Goal: Task Accomplishment & Management: Complete application form

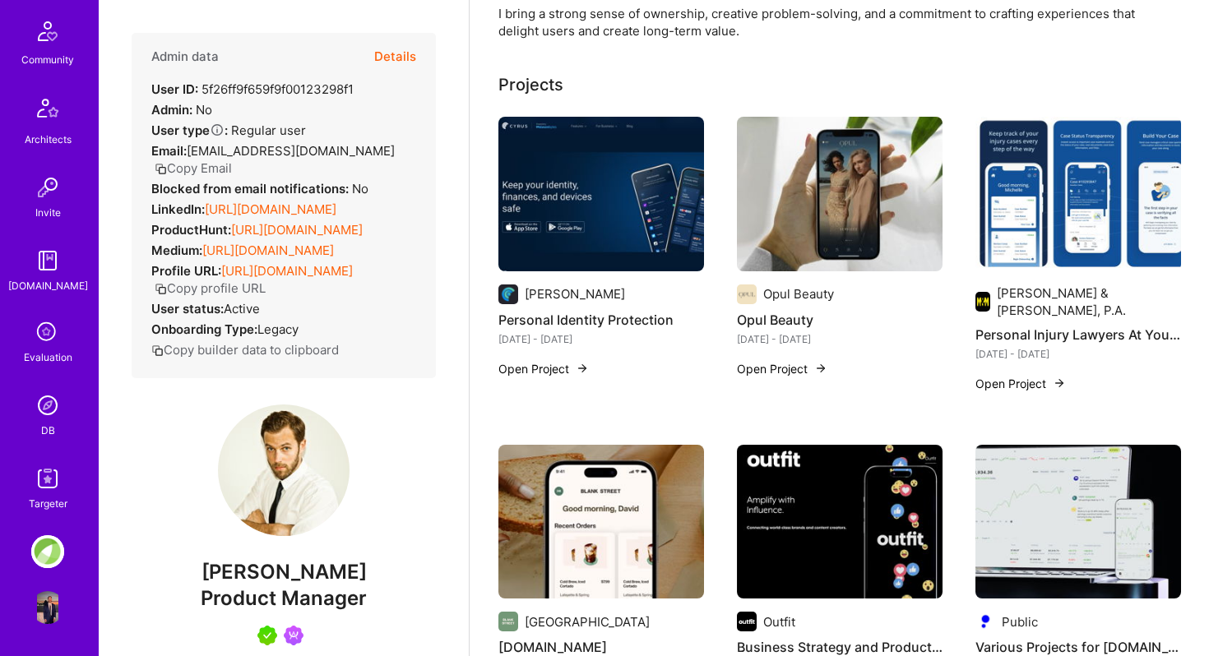
scroll to position [645, 0]
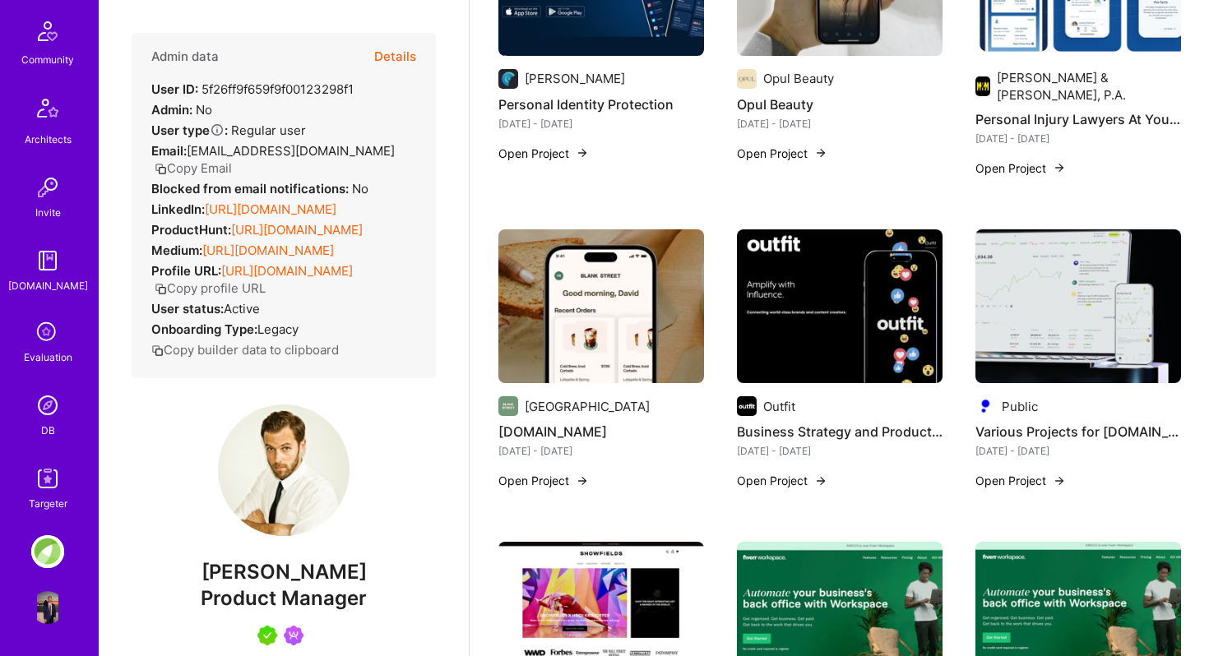
click at [55, 471] on img at bounding box center [47, 478] width 33 height 33
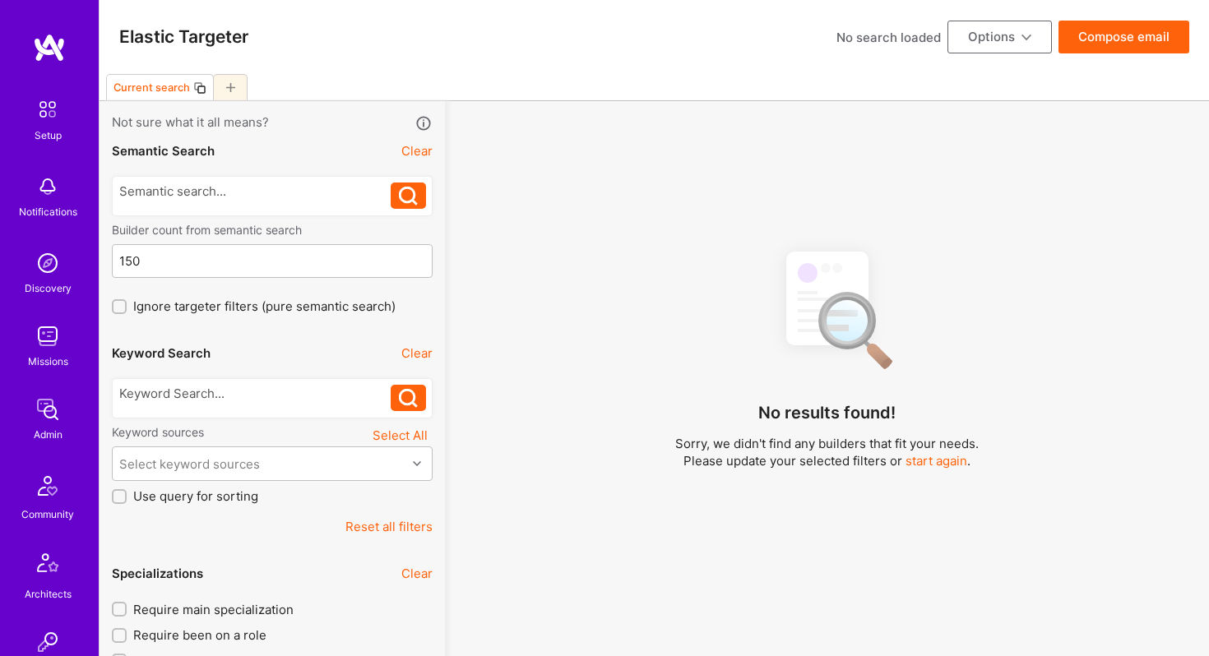
click at [53, 266] on img at bounding box center [47, 263] width 33 height 33
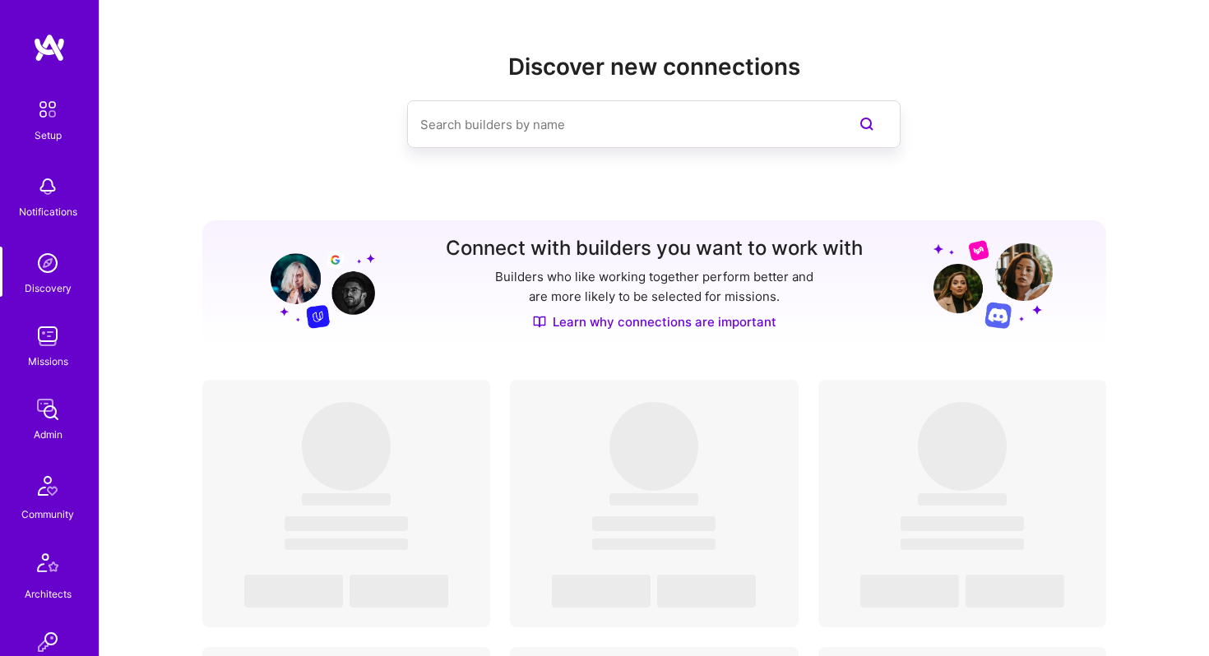
click at [44, 331] on img at bounding box center [47, 336] width 33 height 33
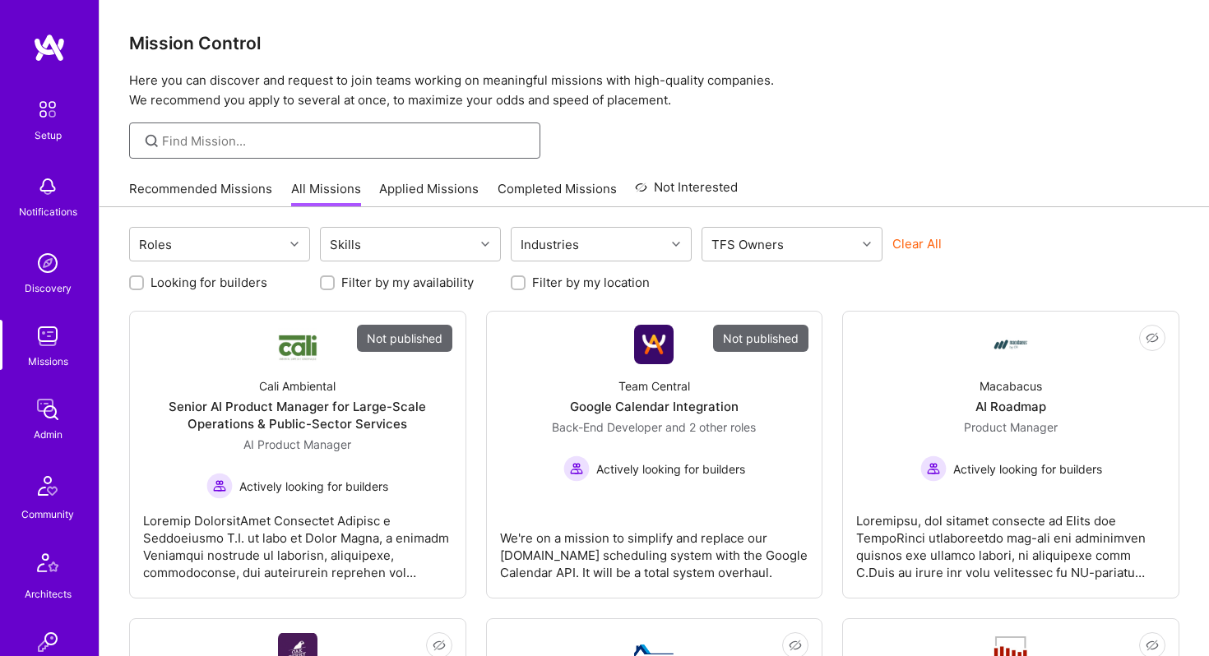
click at [249, 140] on input at bounding box center [345, 140] width 366 height 17
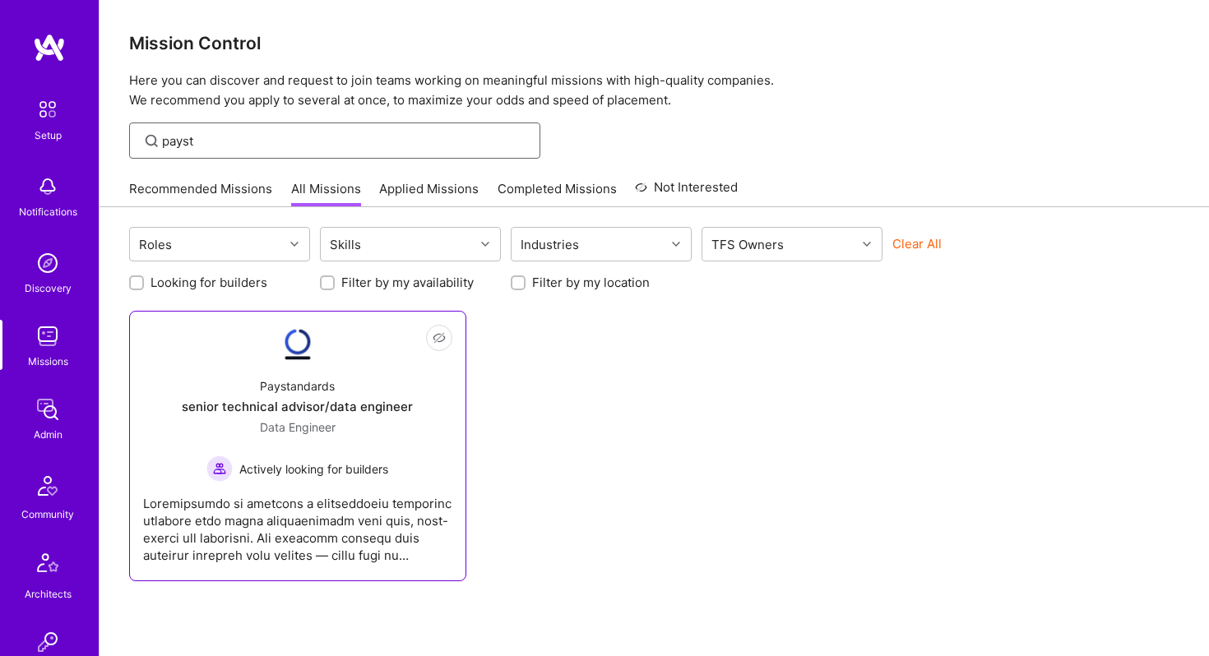
type input "payst"
click at [267, 382] on div "Paystandards" at bounding box center [297, 386] width 75 height 17
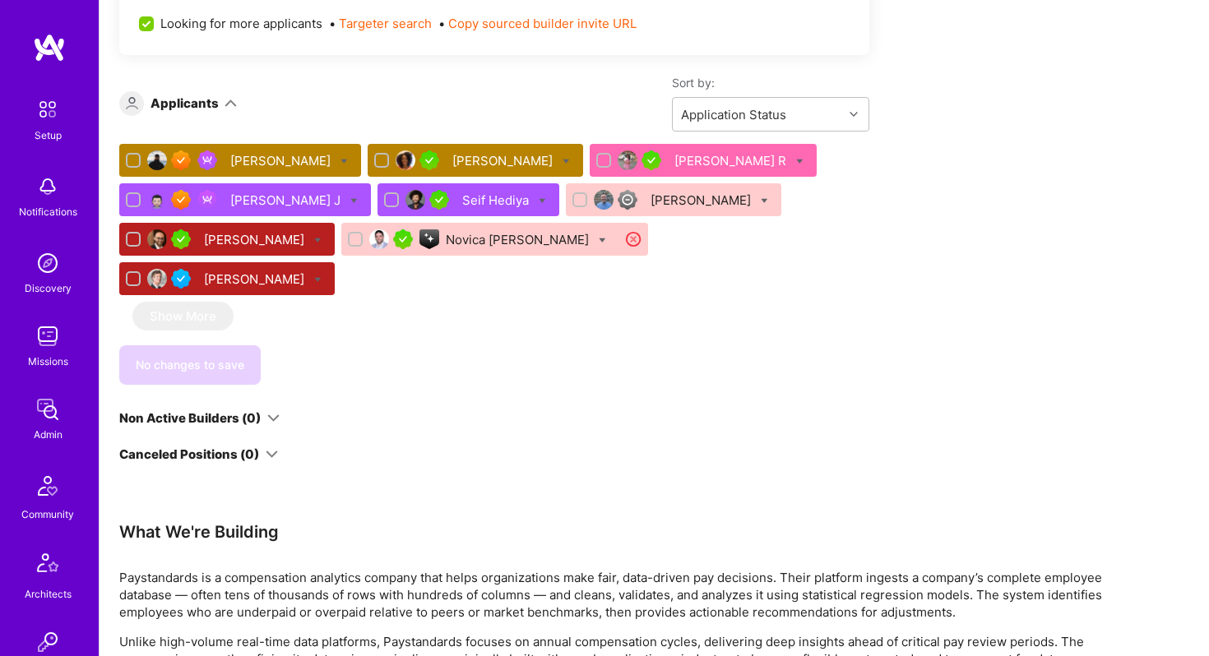
scroll to position [1039, 0]
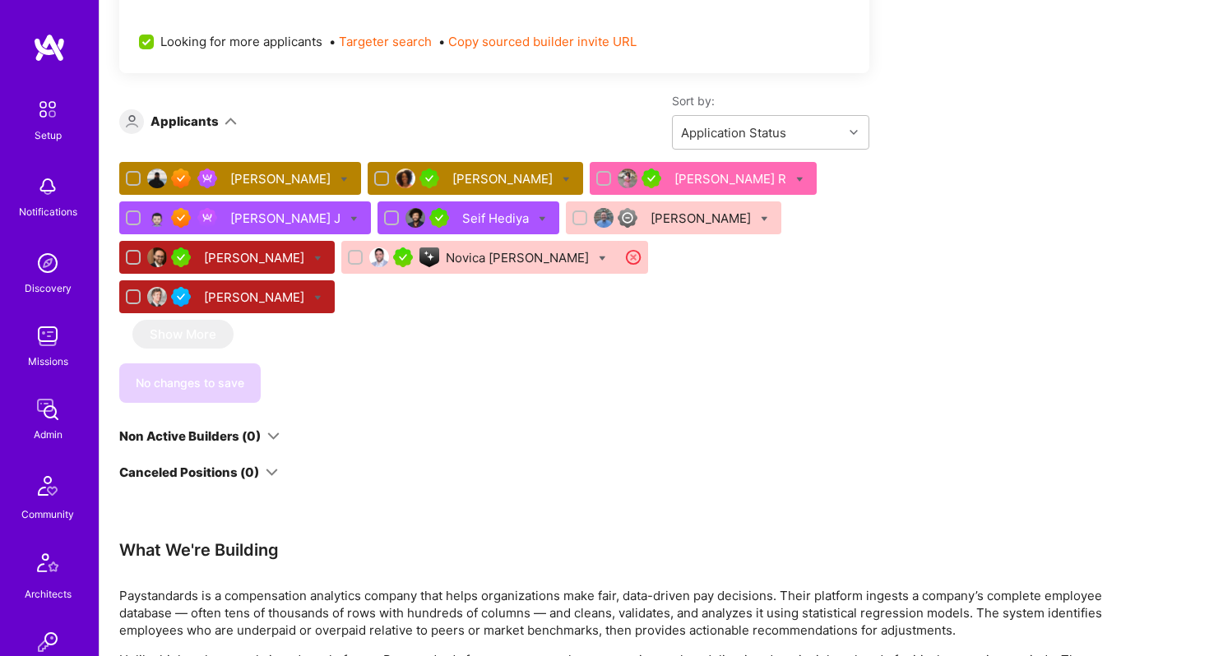
click at [271, 174] on div "[PERSON_NAME]" at bounding box center [282, 178] width 104 height 17
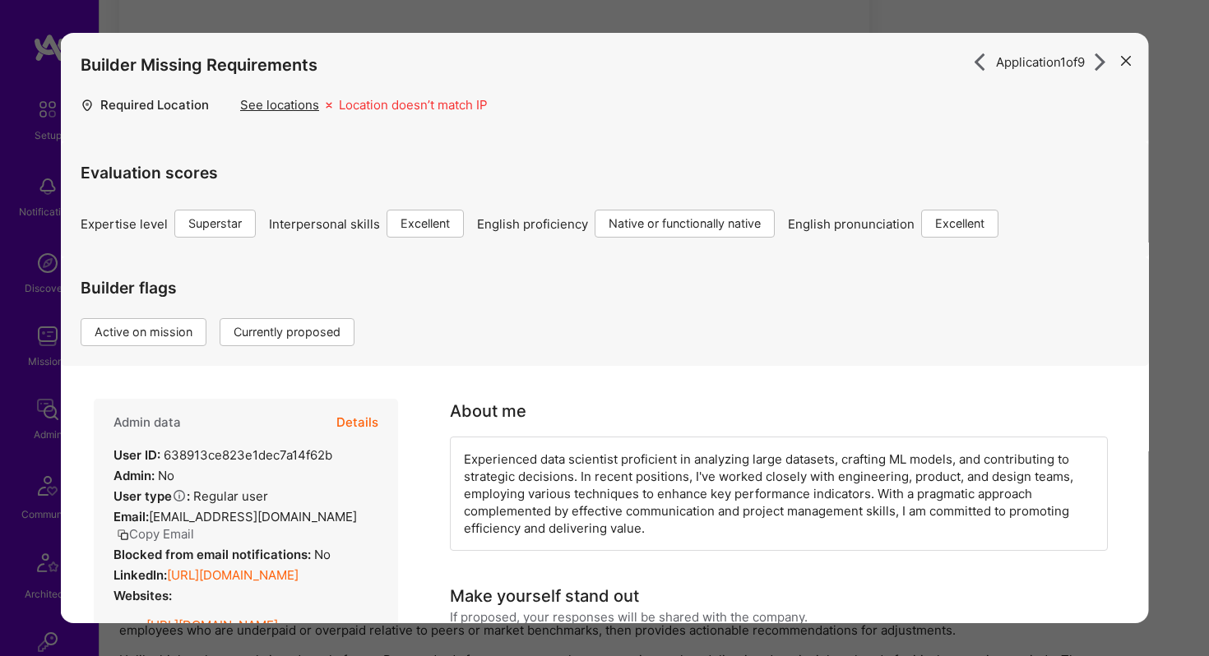
click at [361, 422] on button "Details" at bounding box center [357, 423] width 42 height 48
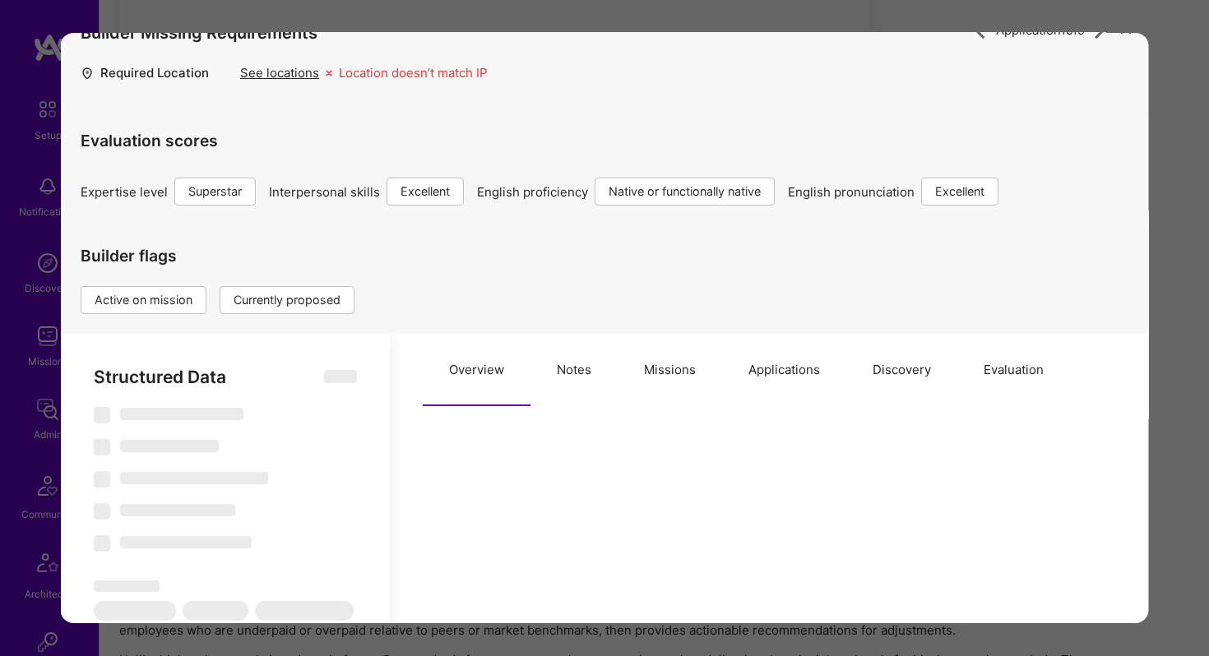
scroll to position [33, 0]
click at [760, 365] on button "Applications" at bounding box center [784, 369] width 124 height 72
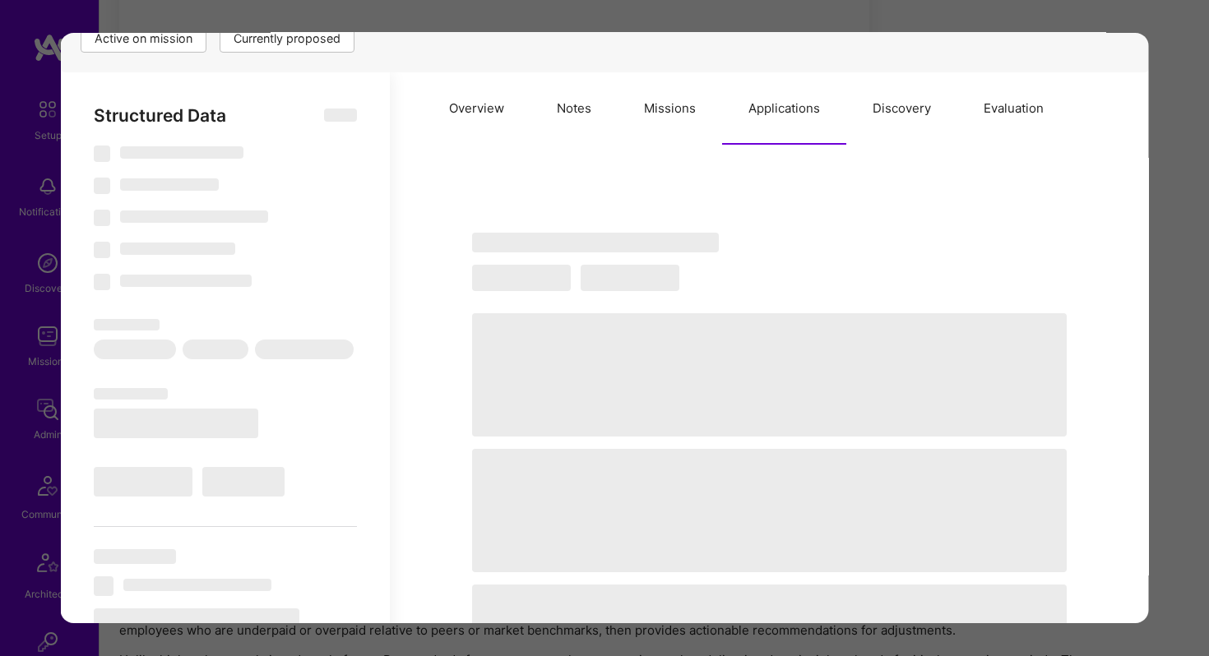
scroll to position [303, 0]
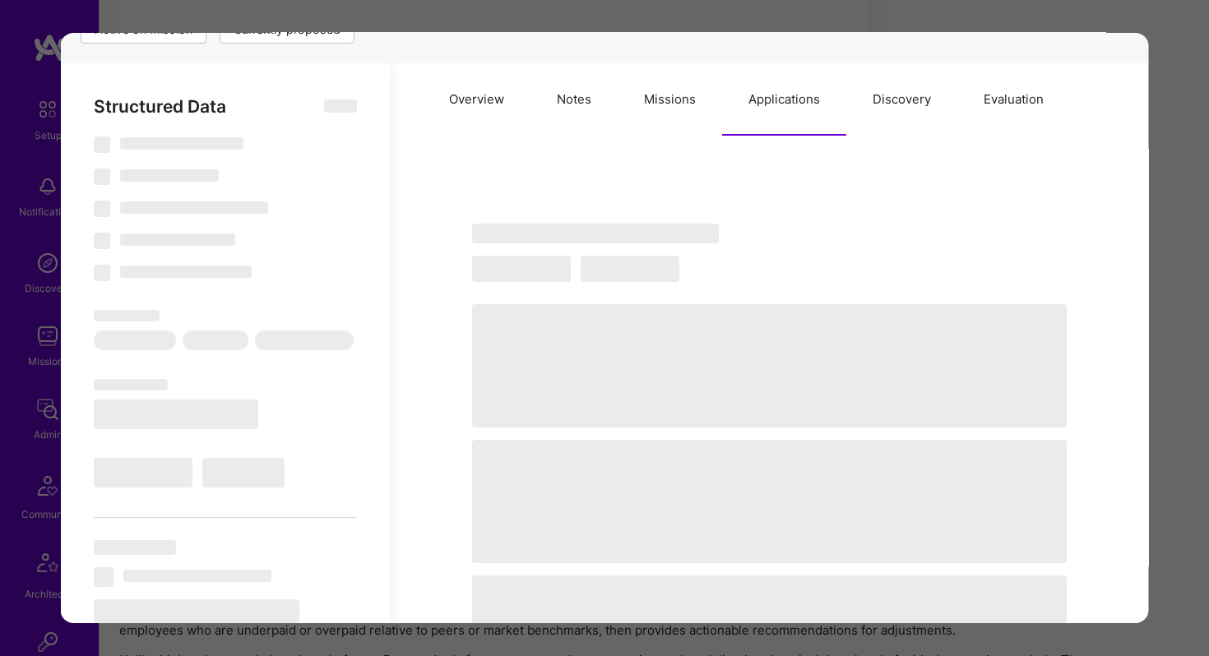
type textarea "x"
select select "Right Now"
select select "7"
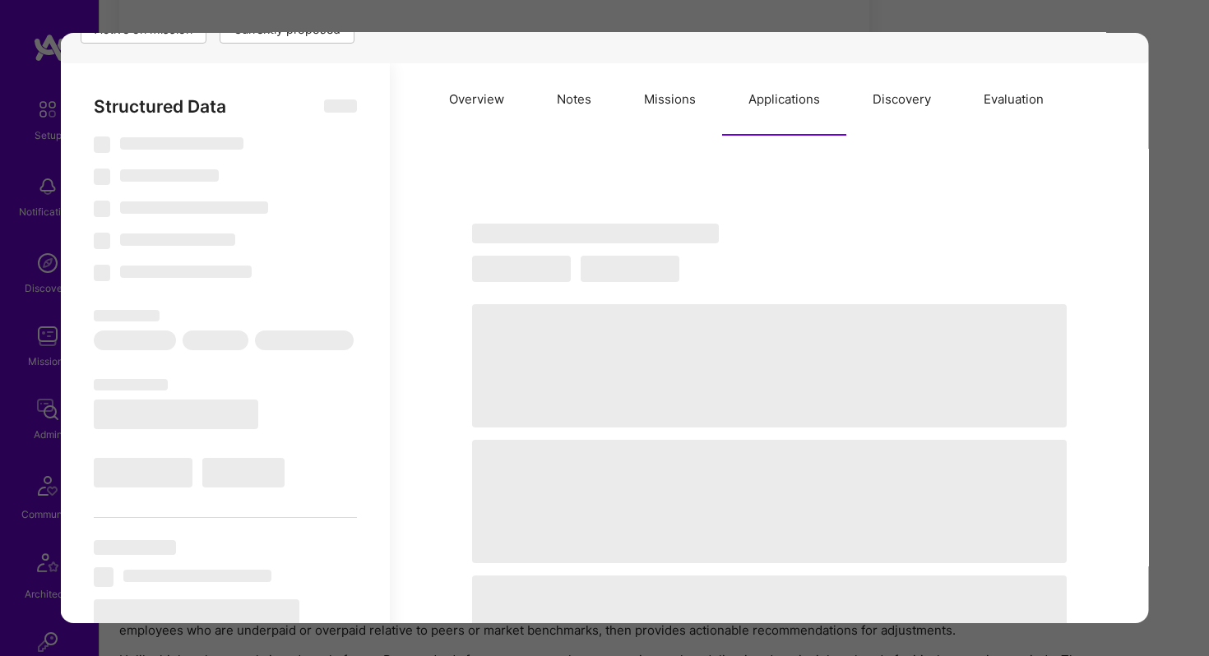
select select "7"
select select "US"
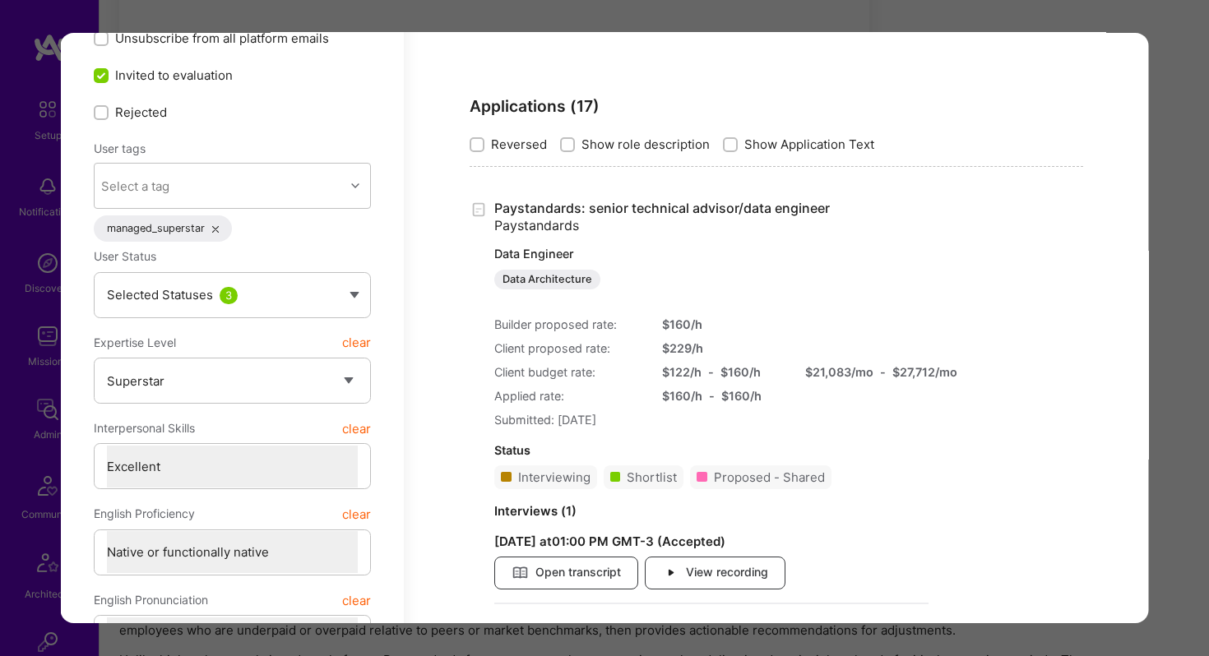
scroll to position [443, 0]
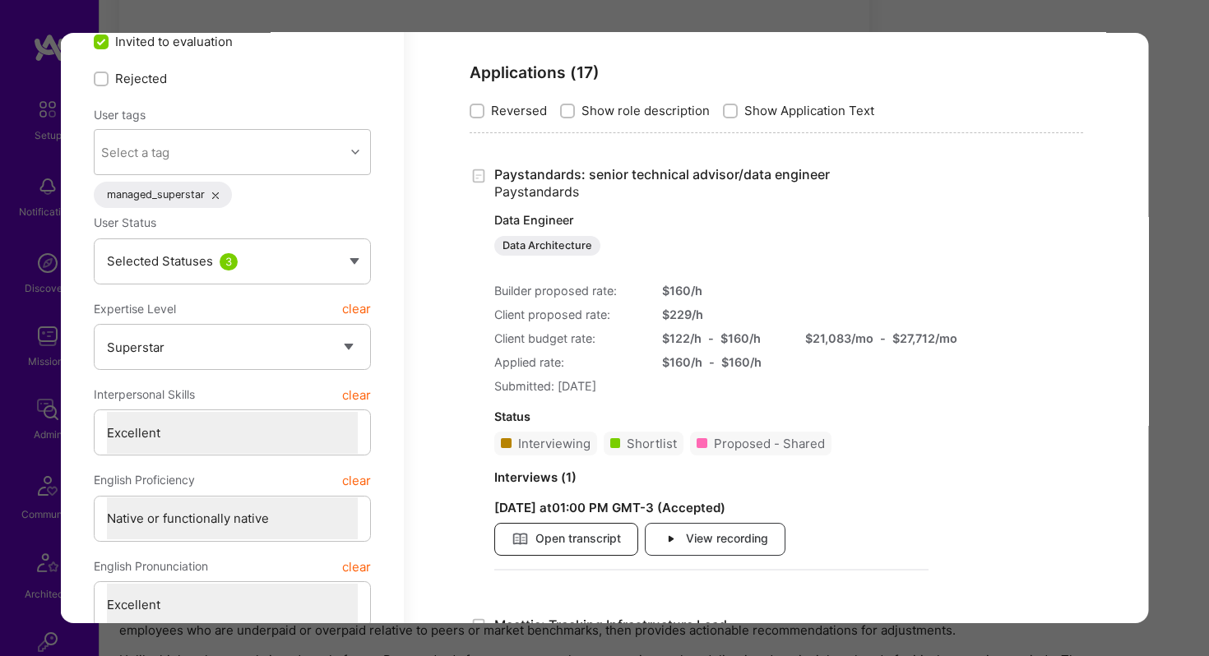
click at [575, 540] on span "Open transcript" at bounding box center [565, 540] width 109 height 18
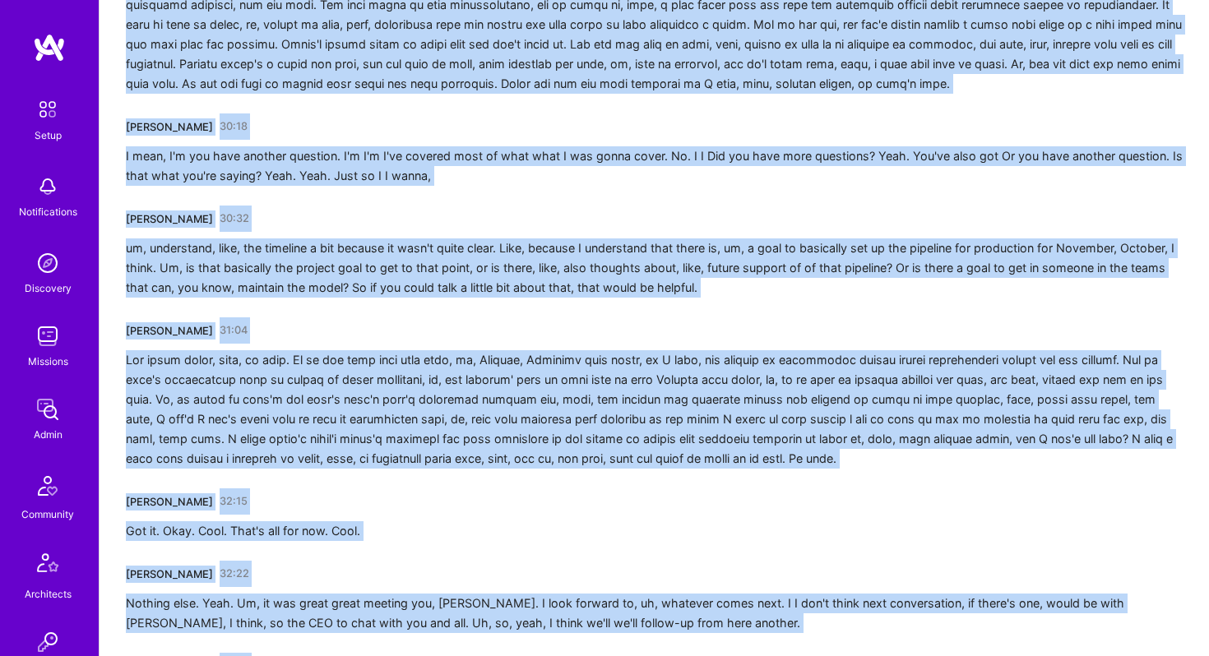
scroll to position [5824, 0]
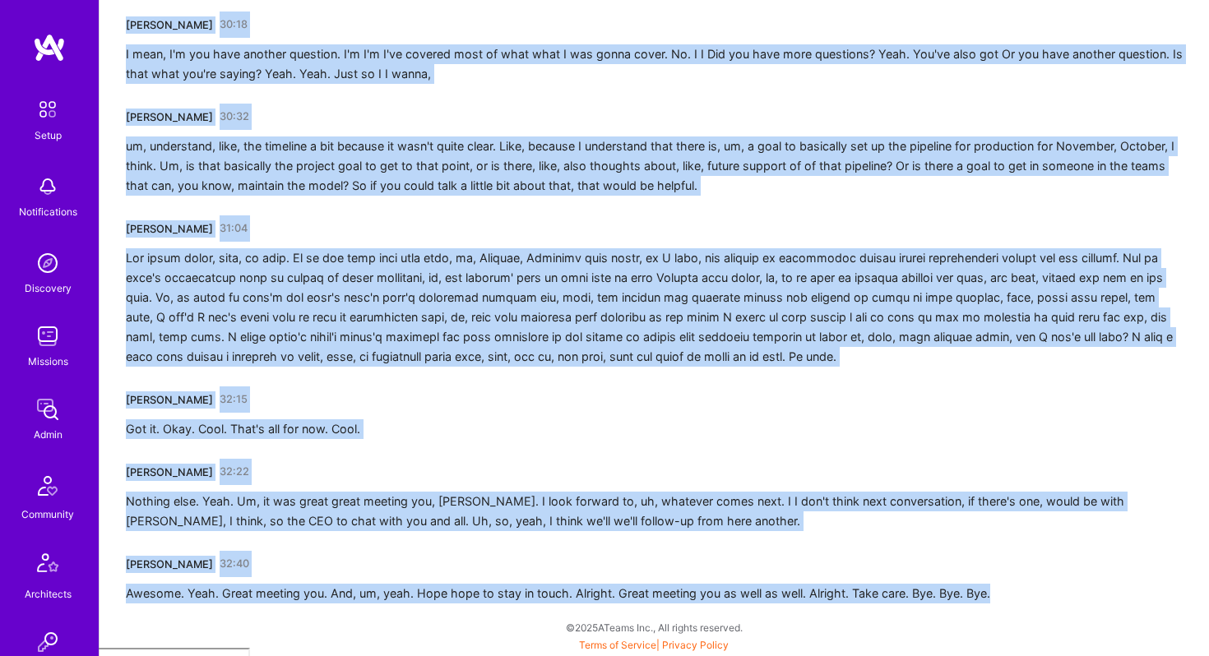
drag, startPoint x: 114, startPoint y: 340, endPoint x: 447, endPoint y: 656, distance: 459.1
copy div "[PERSON_NAME] 00:01 Going. Nice to meet you as well. That's fine. That's fine. …"
